Goal: Task Accomplishment & Management: Use online tool/utility

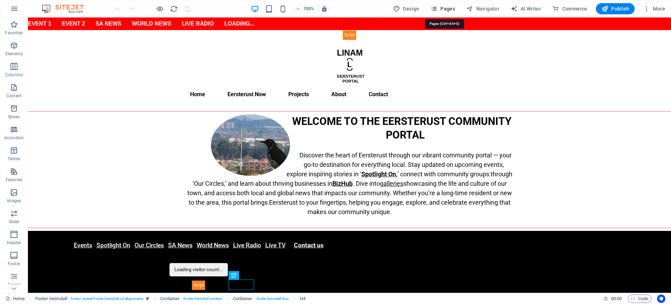
click at [445, 8] on span "Pages" at bounding box center [443, 8] width 24 height 7
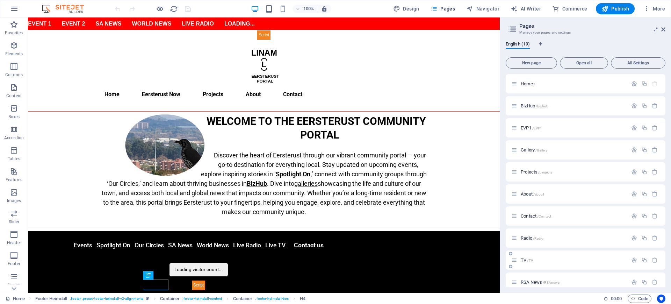
click at [525, 260] on span "TV /TV" at bounding box center [527, 259] width 12 height 5
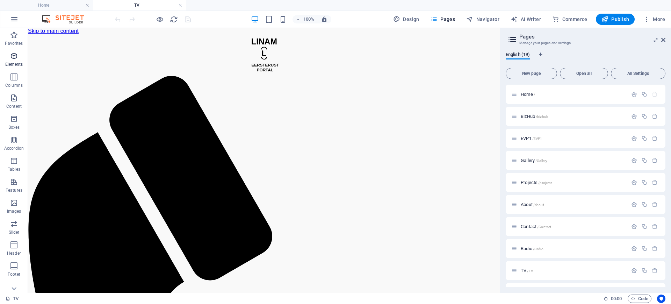
click at [15, 62] on p "Elements" at bounding box center [14, 65] width 18 height 6
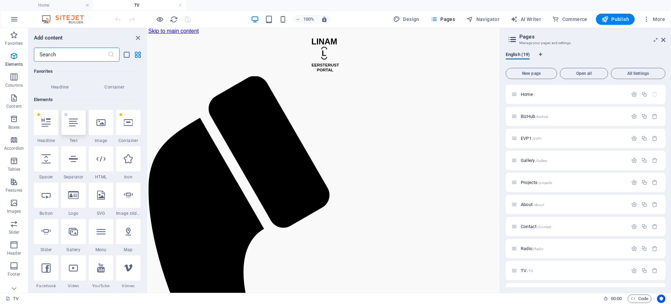
scroll to position [74, 0]
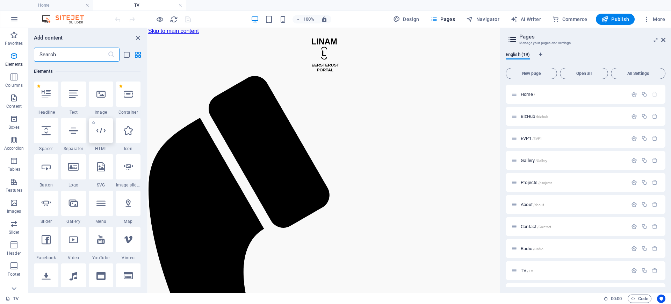
click at [106, 134] on div at bounding box center [101, 130] width 24 height 25
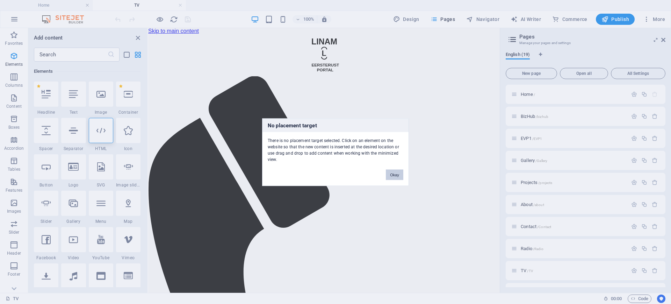
drag, startPoint x: 390, startPoint y: 173, endPoint x: 241, endPoint y: 146, distance: 151.0
click at [390, 173] on button "Okay" at bounding box center [394, 174] width 17 height 10
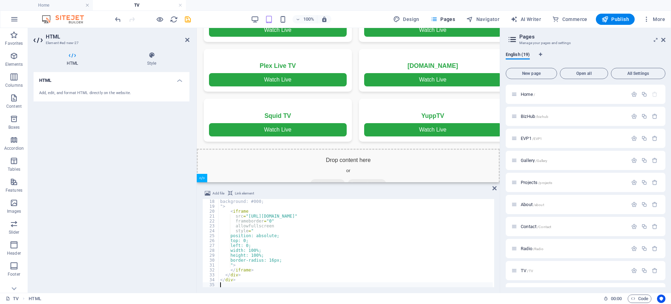
scroll to position [1031, 0]
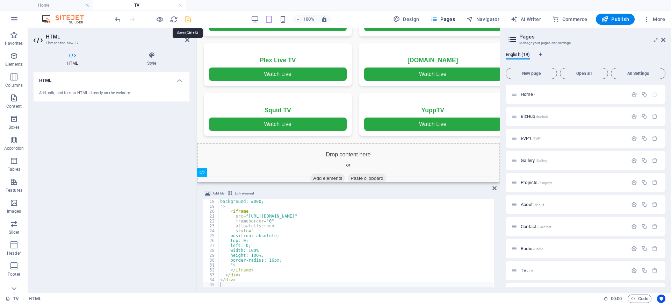
drag, startPoint x: 188, startPoint y: 20, endPoint x: 218, endPoint y: 5, distance: 33.0
click at [188, 20] on icon "save" at bounding box center [188, 19] width 8 height 8
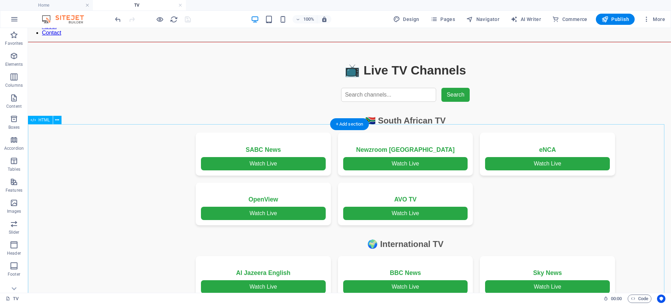
scroll to position [1145, 0]
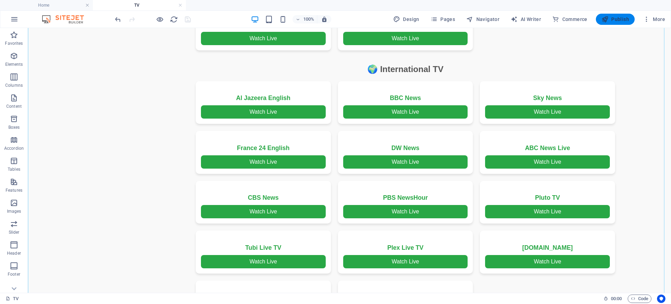
click at [616, 17] on span "Publish" at bounding box center [616, 19] width 28 height 7
